Goal: Find specific page/section: Find specific page/section

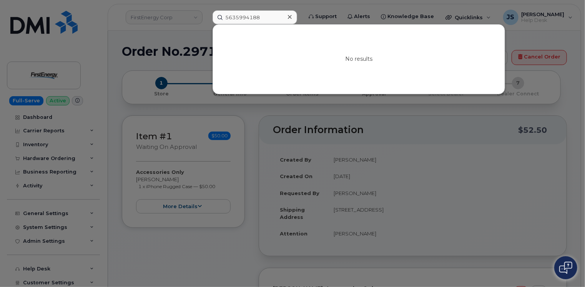
click at [263, 19] on input "5635994188" at bounding box center [255, 17] width 85 height 14
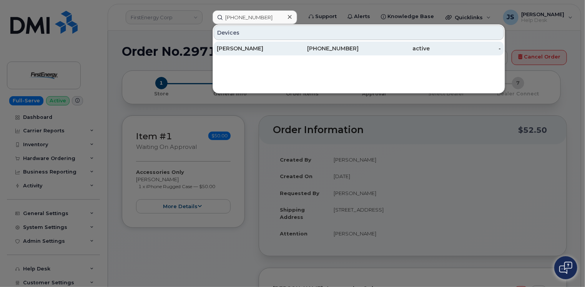
type input "(330) 612-6987"
click at [252, 47] on div "PETER ROMANIUK" at bounding box center [252, 49] width 71 height 8
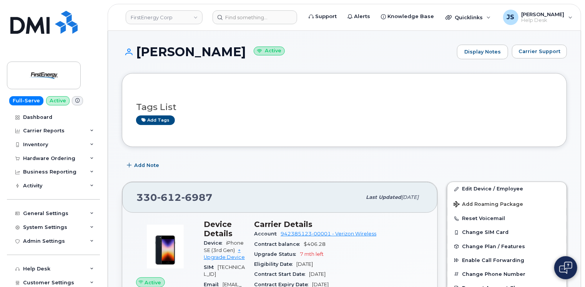
drag, startPoint x: 304, startPoint y: 260, endPoint x: 224, endPoint y: 262, distance: 80.0
click at [224, 281] on span "promaniuk@firstenergycorp.com" at bounding box center [224, 291] width 41 height 20
copy span "promaniuk@firstenergycorp.com"
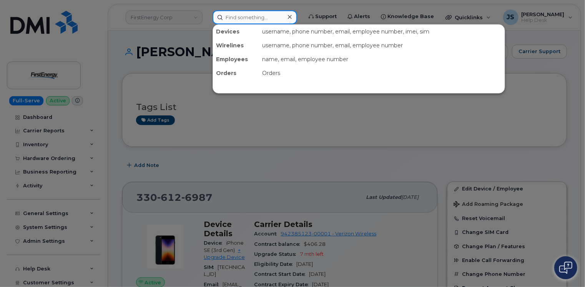
click at [236, 19] on input at bounding box center [255, 17] width 85 height 14
paste input "297836"
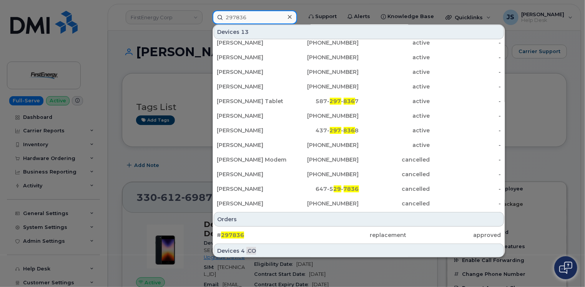
scroll to position [66, 0]
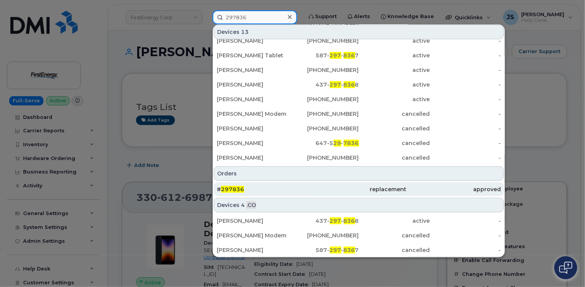
type input "297836"
click at [297, 187] on div "# 297836" at bounding box center [264, 189] width 95 height 8
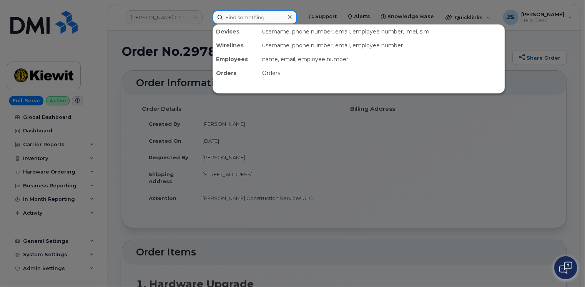
paste input "6133717021"
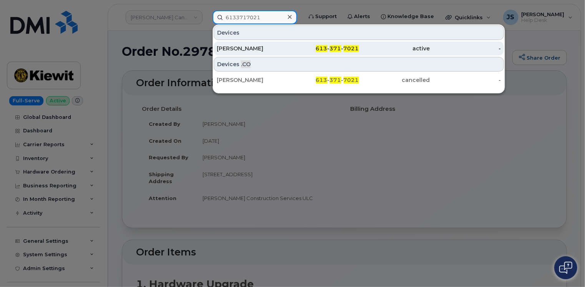
type input "6133717021"
click at [288, 53] on div "[PERSON_NAME]" at bounding box center [323, 49] width 71 height 14
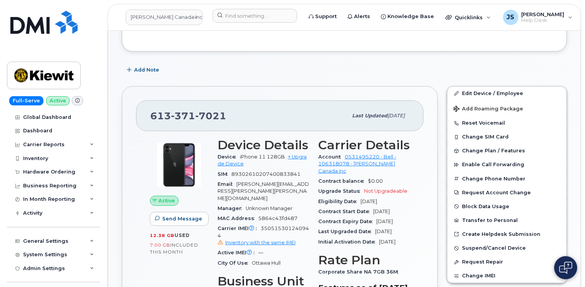
scroll to position [192, 0]
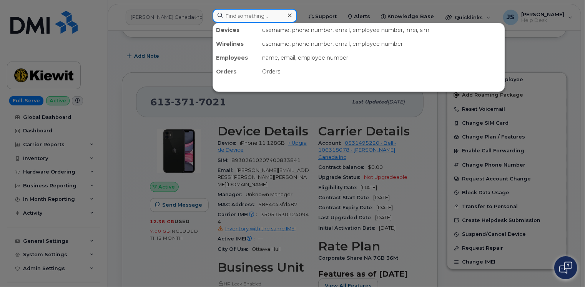
paste input "5044442732"
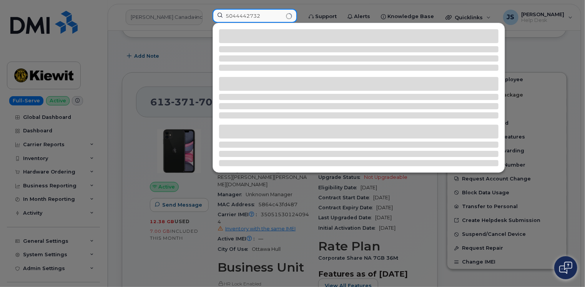
type input "5044442732"
